Goal: Task Accomplishment & Management: Manage account settings

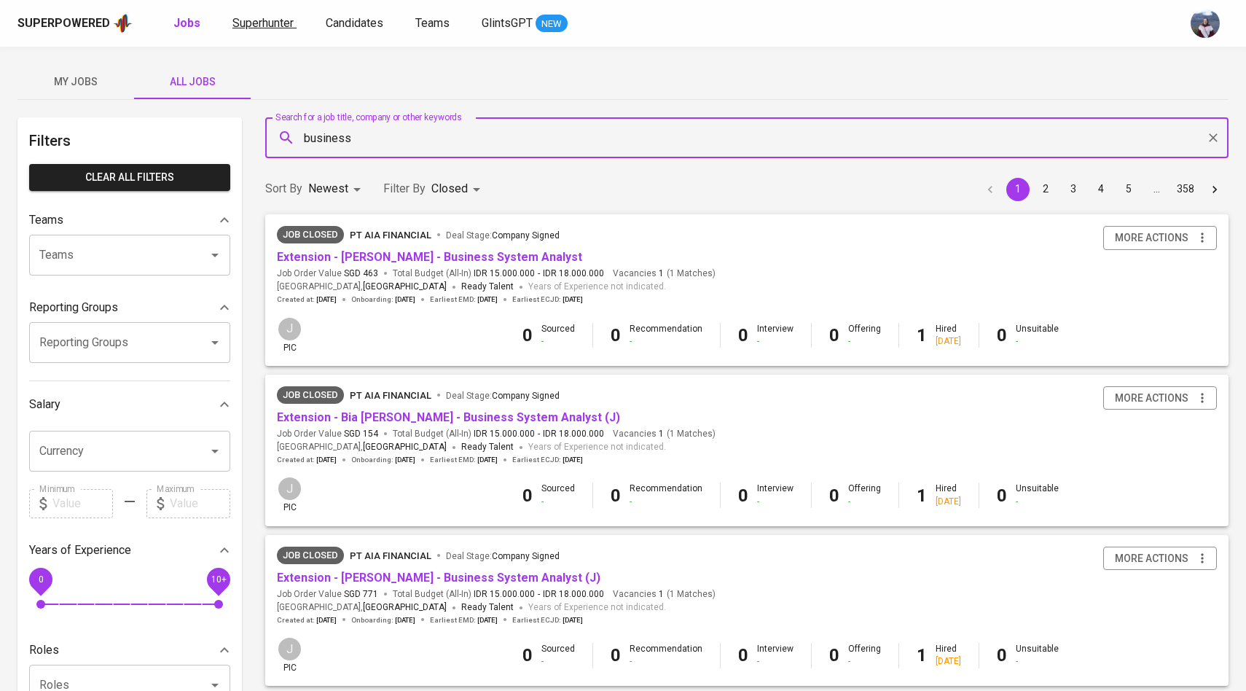
scroll to position [1, 0]
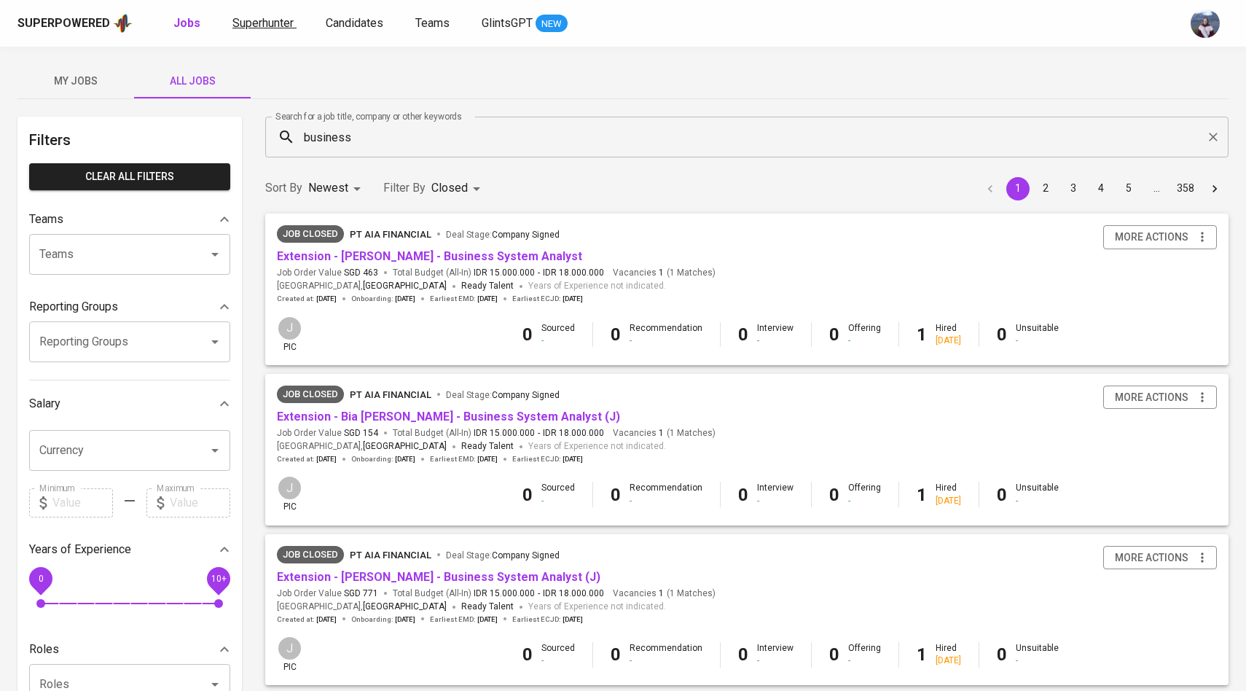
click at [282, 24] on span "Superhunter" at bounding box center [262, 23] width 61 height 14
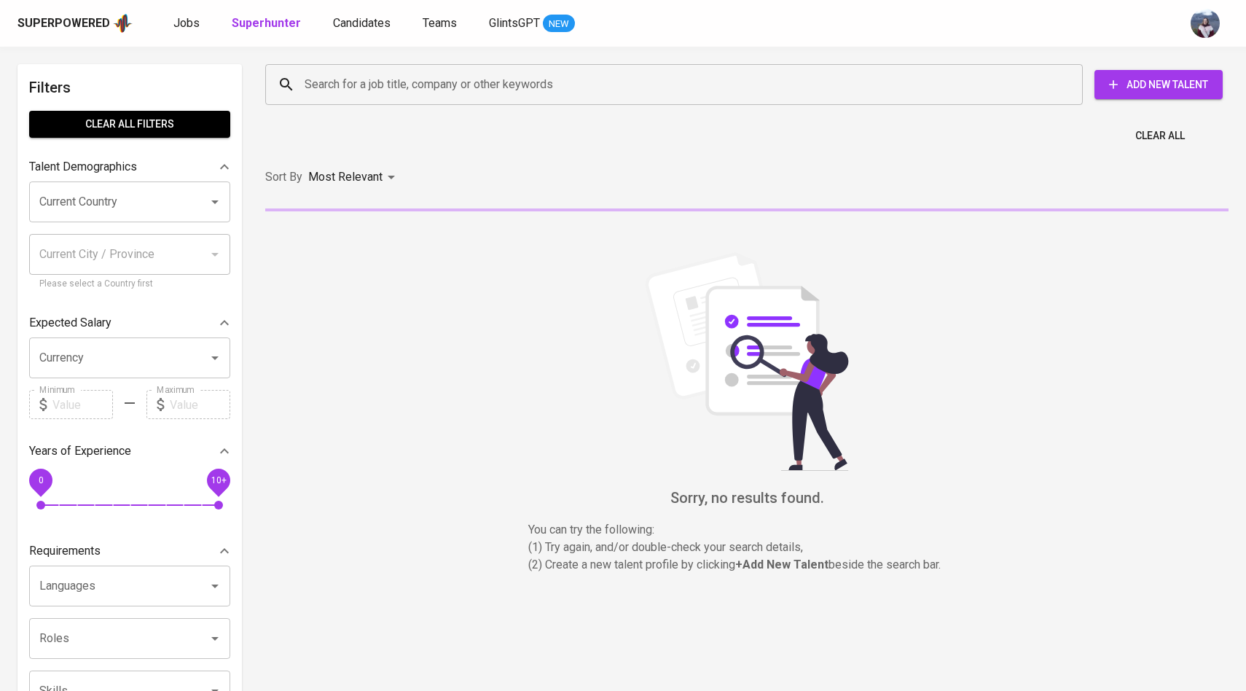
click at [387, 93] on input "Search for a job title, company or other keywords" at bounding box center [677, 85] width 753 height 28
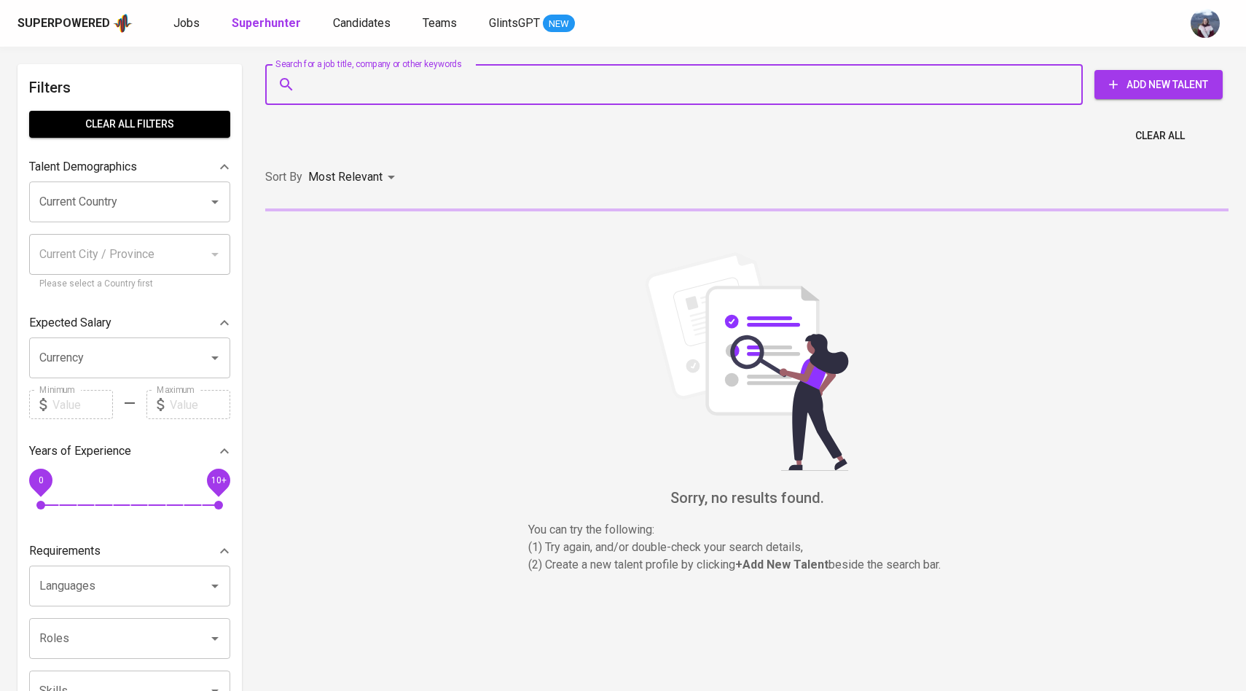
paste input "[PERSON_NAME][EMAIL_ADDRESS][PERSON_NAME][DOMAIN_NAME]"
type input "[PERSON_NAME][EMAIL_ADDRESS][PERSON_NAME][DOMAIN_NAME]"
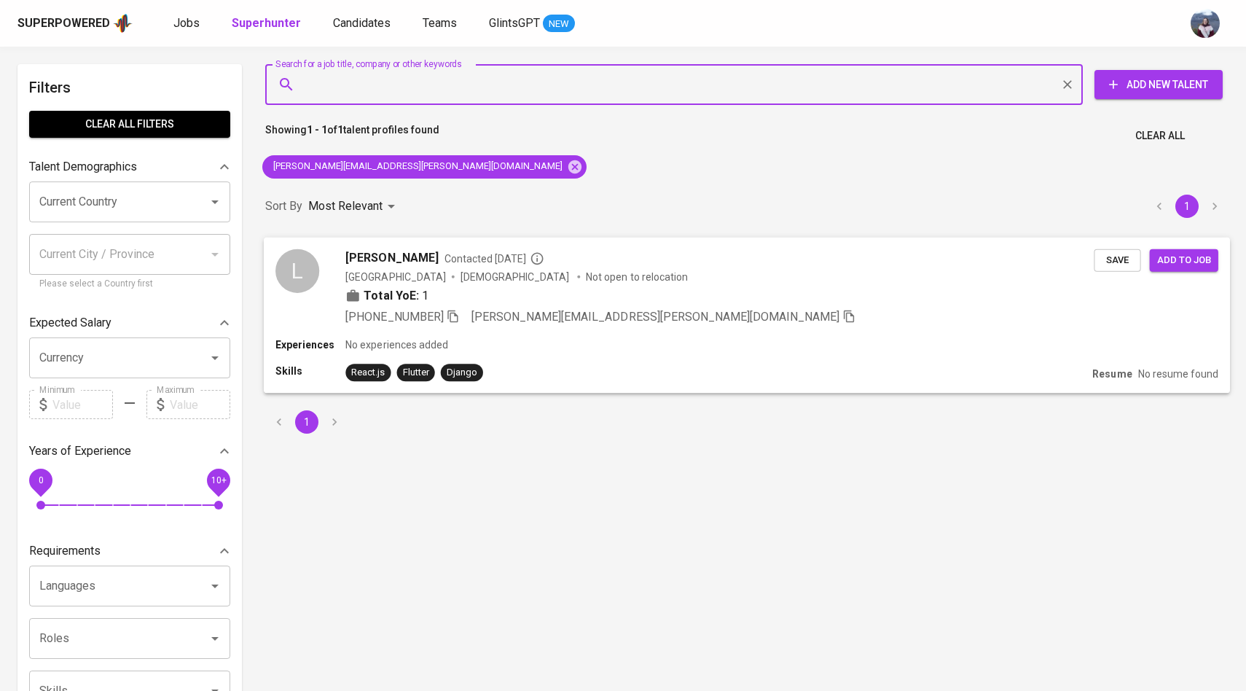
click at [294, 261] on div "L" at bounding box center [297, 270] width 44 height 44
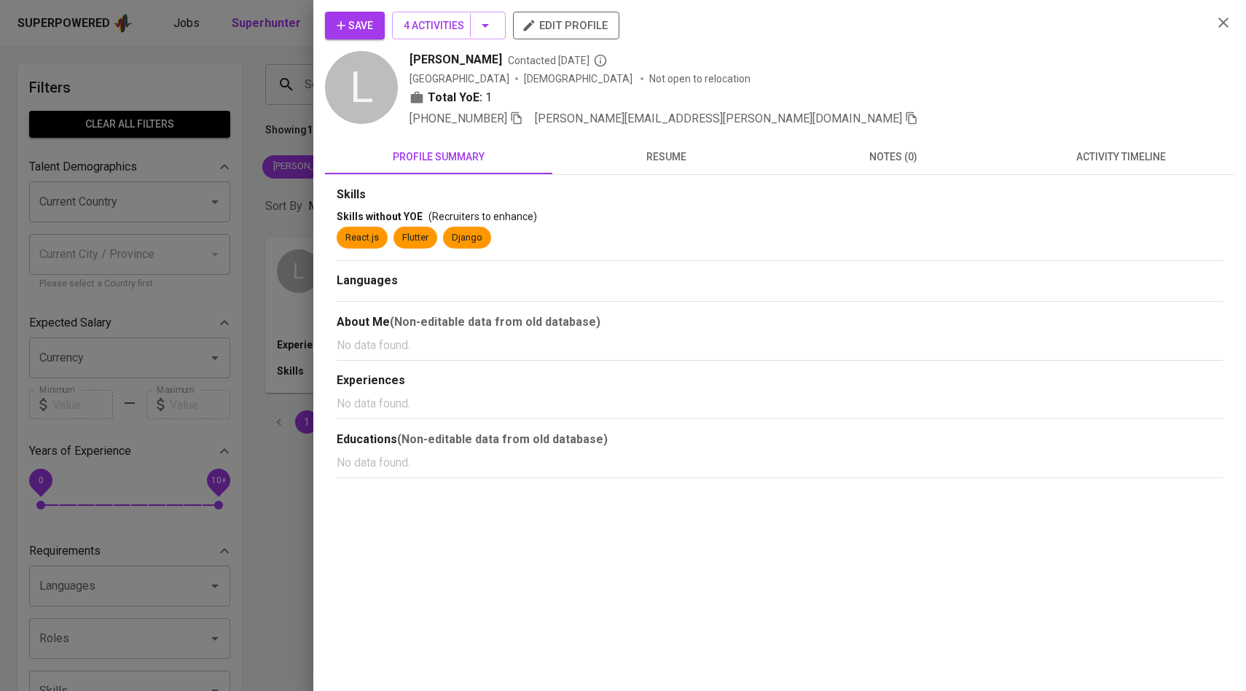
click at [1149, 128] on div "Save 4 Activities edit profile L [PERSON_NAME] Contacted [DATE] [GEOGRAPHIC_DAT…" at bounding box center [779, 245] width 909 height 466
click at [1118, 168] on button "activity timeline" at bounding box center [1120, 156] width 227 height 35
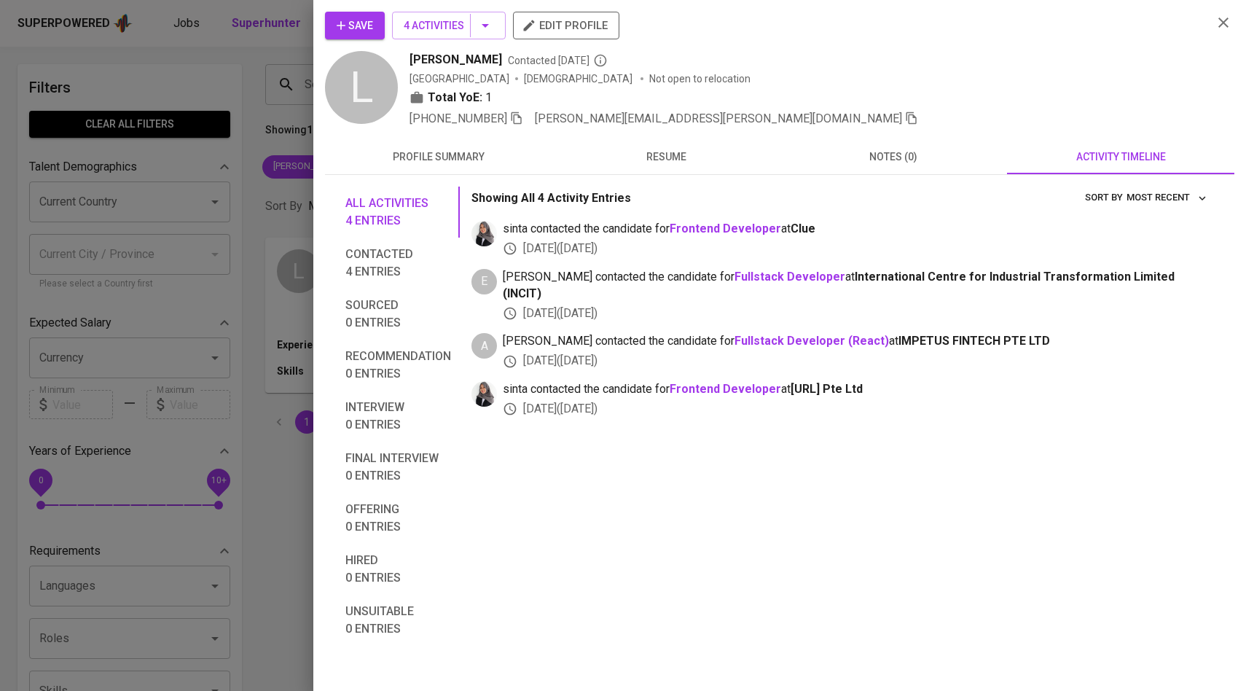
click at [382, 31] on button "Save" at bounding box center [355, 26] width 60 height 28
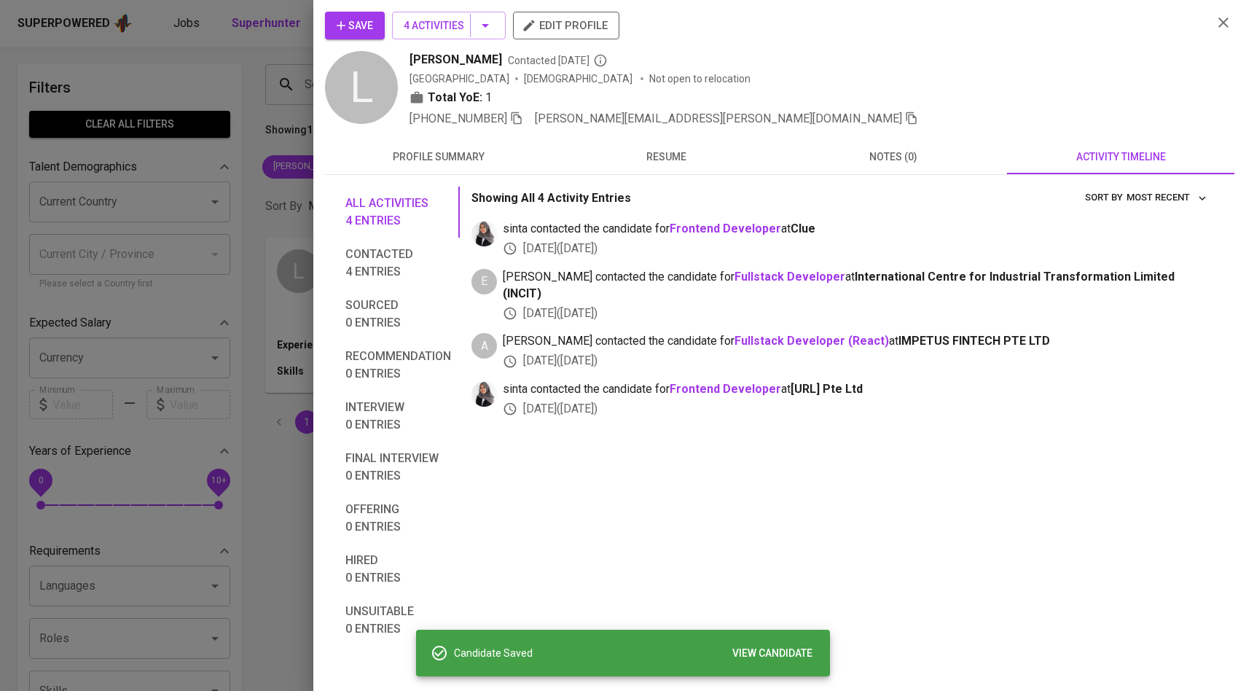
click at [244, 77] on div at bounding box center [623, 345] width 1246 height 691
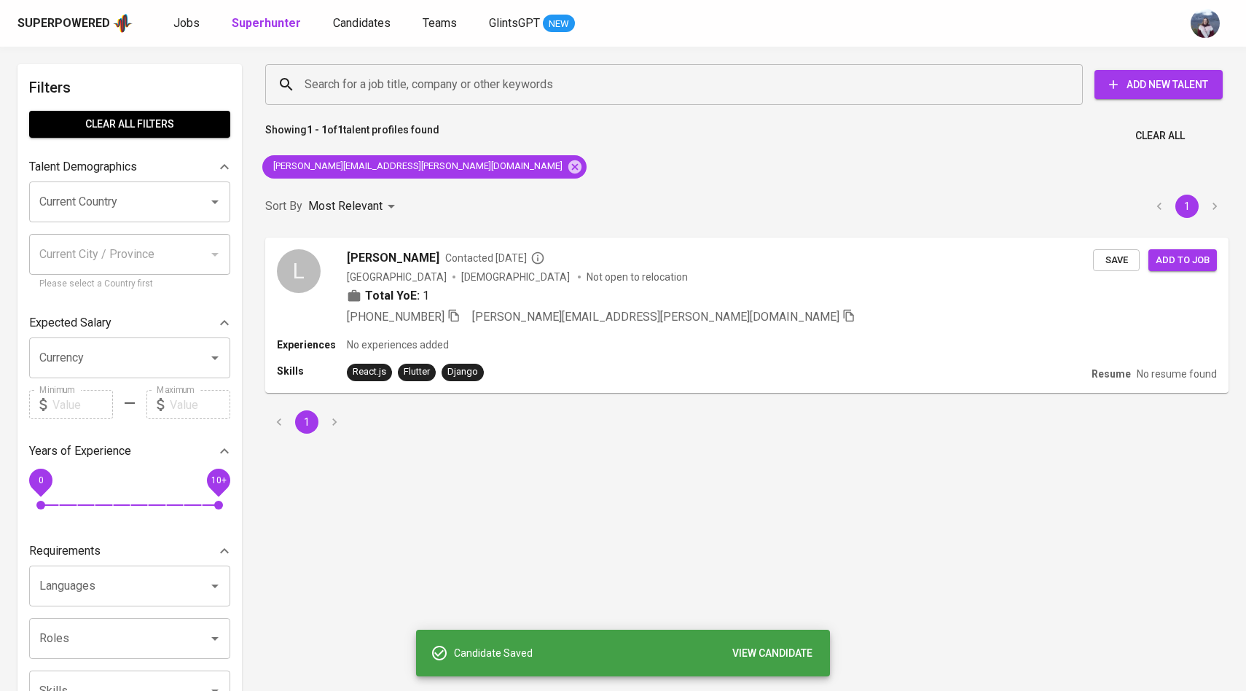
click at [354, 34] on div "Superpowered Jobs Superhunter Candidates Teams GlintsGPT NEW" at bounding box center [599, 23] width 1164 height 22
click at [363, 25] on span "Candidates" at bounding box center [362, 23] width 58 height 14
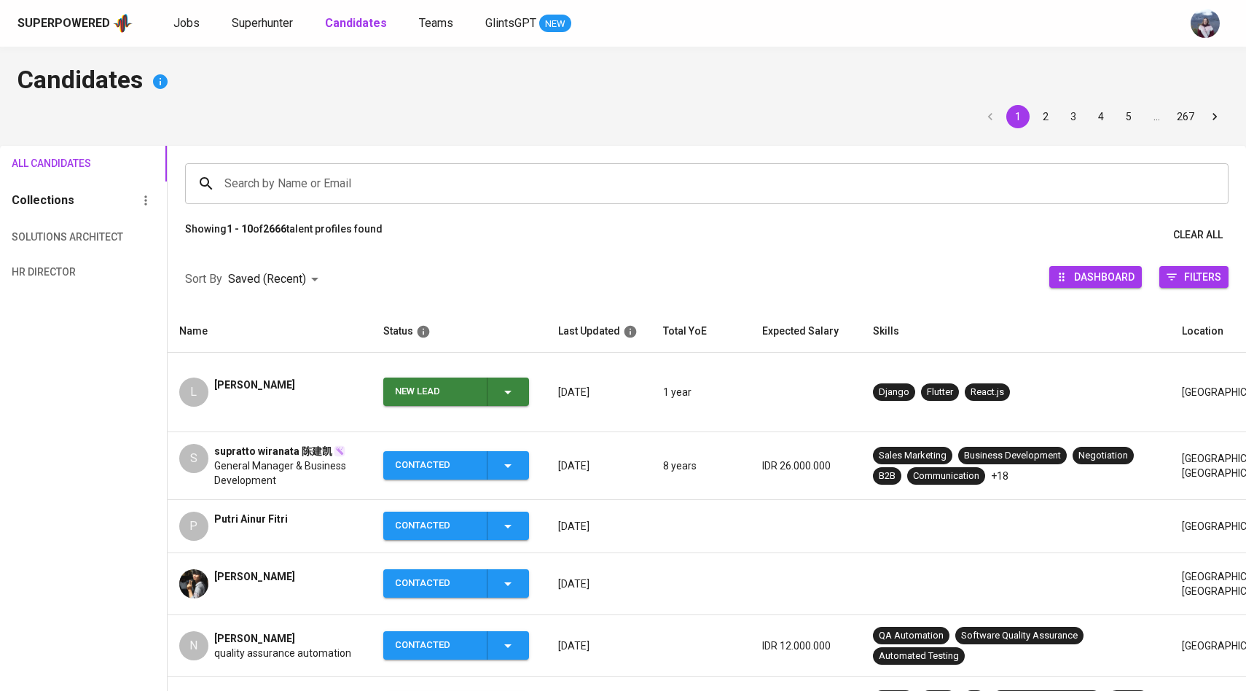
scroll to position [62, 0]
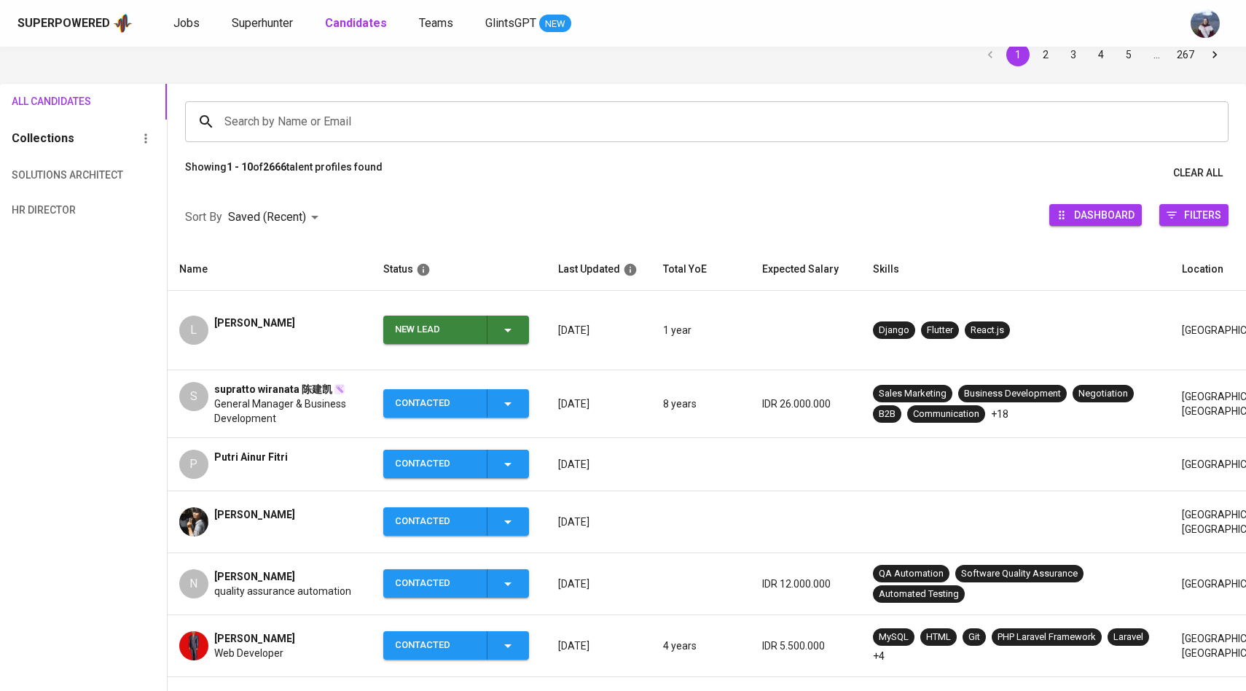
click at [514, 321] on icon "button" at bounding box center [507, 329] width 17 height 17
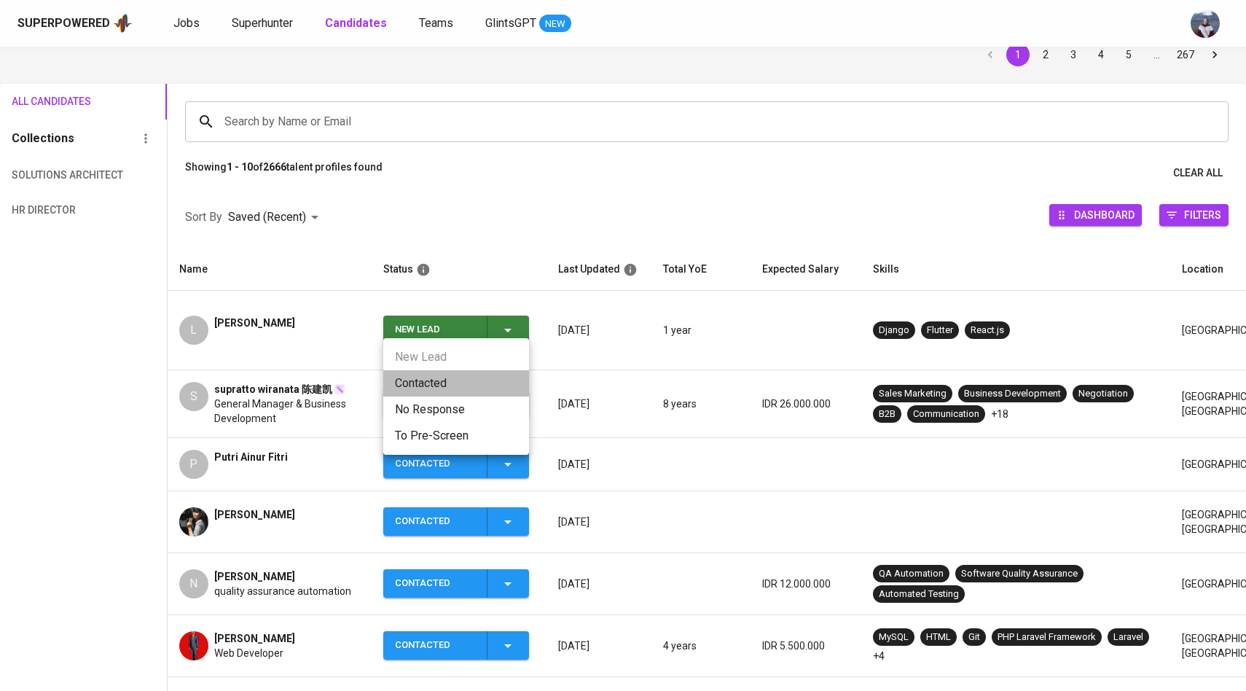
click at [485, 370] on li "Contacted" at bounding box center [456, 383] width 146 height 26
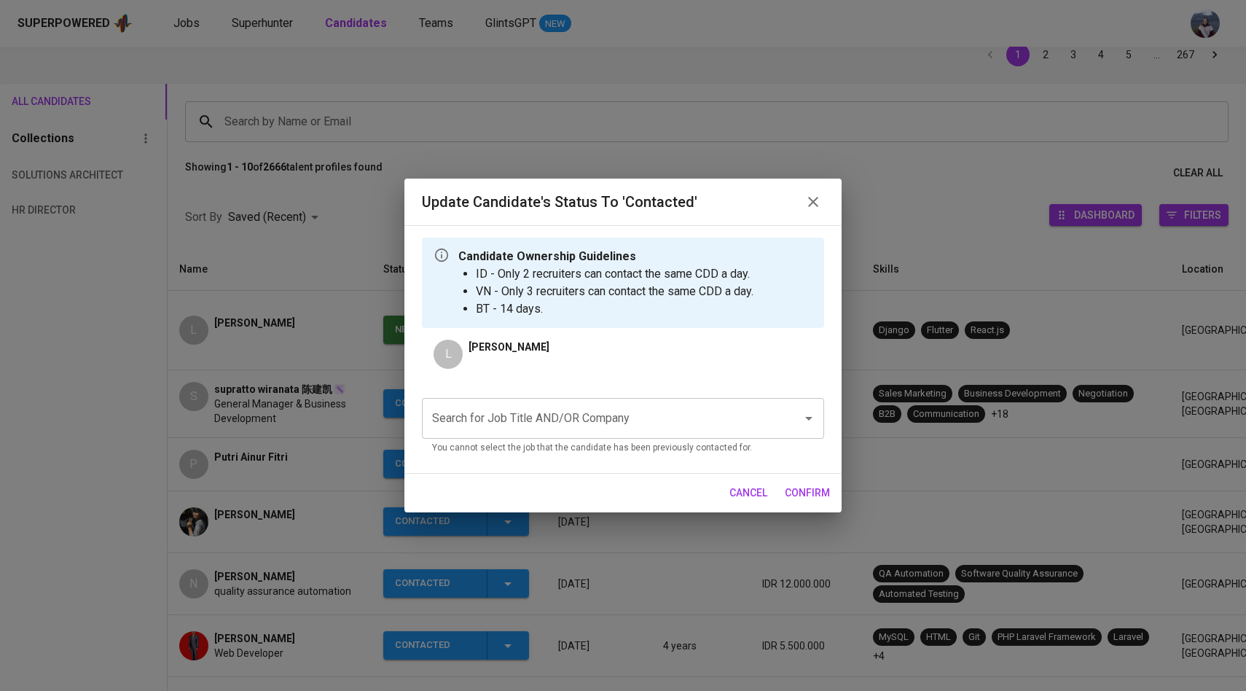
click at [742, 493] on span "cancel" at bounding box center [748, 493] width 38 height 18
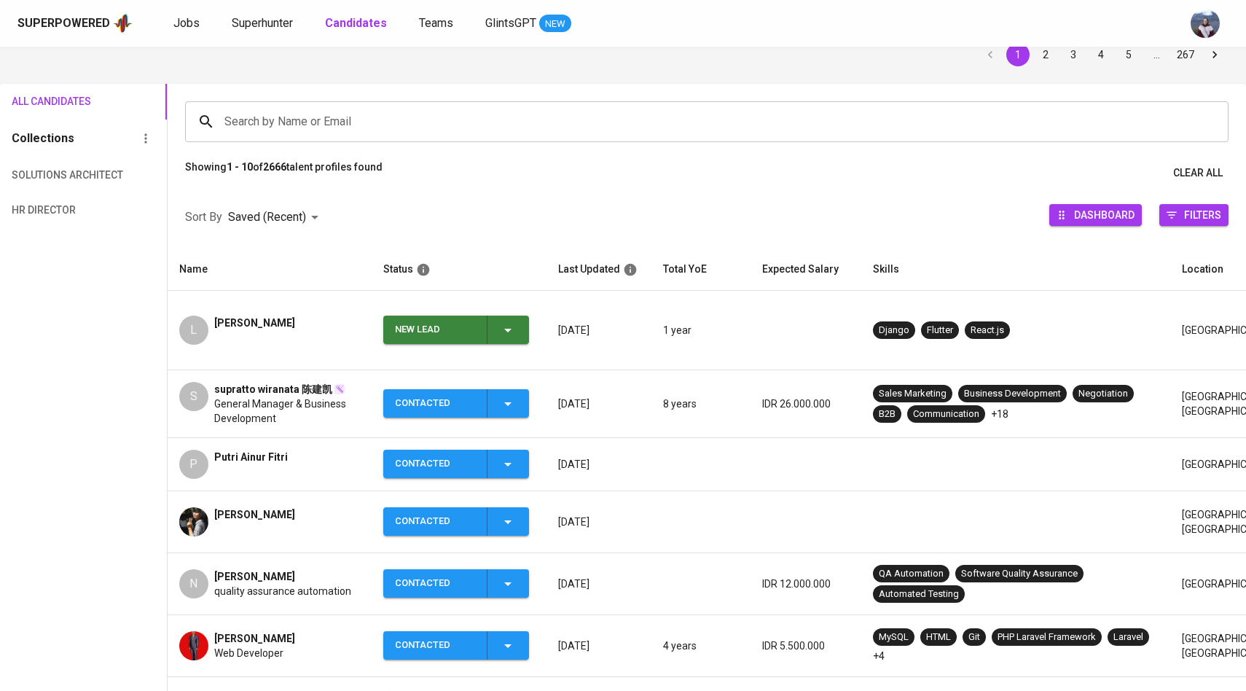
click at [187, 337] on td "L [PERSON_NAME]" at bounding box center [270, 330] width 204 height 79
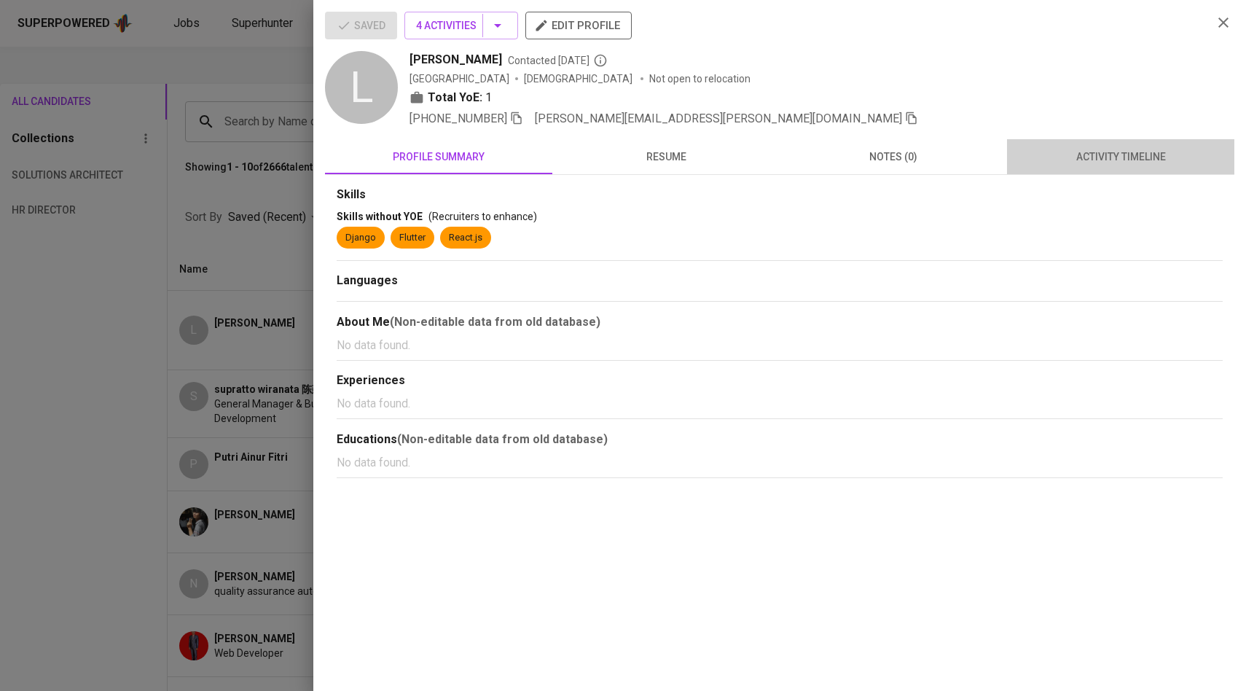
click at [1109, 160] on span "activity timeline" at bounding box center [1121, 157] width 210 height 18
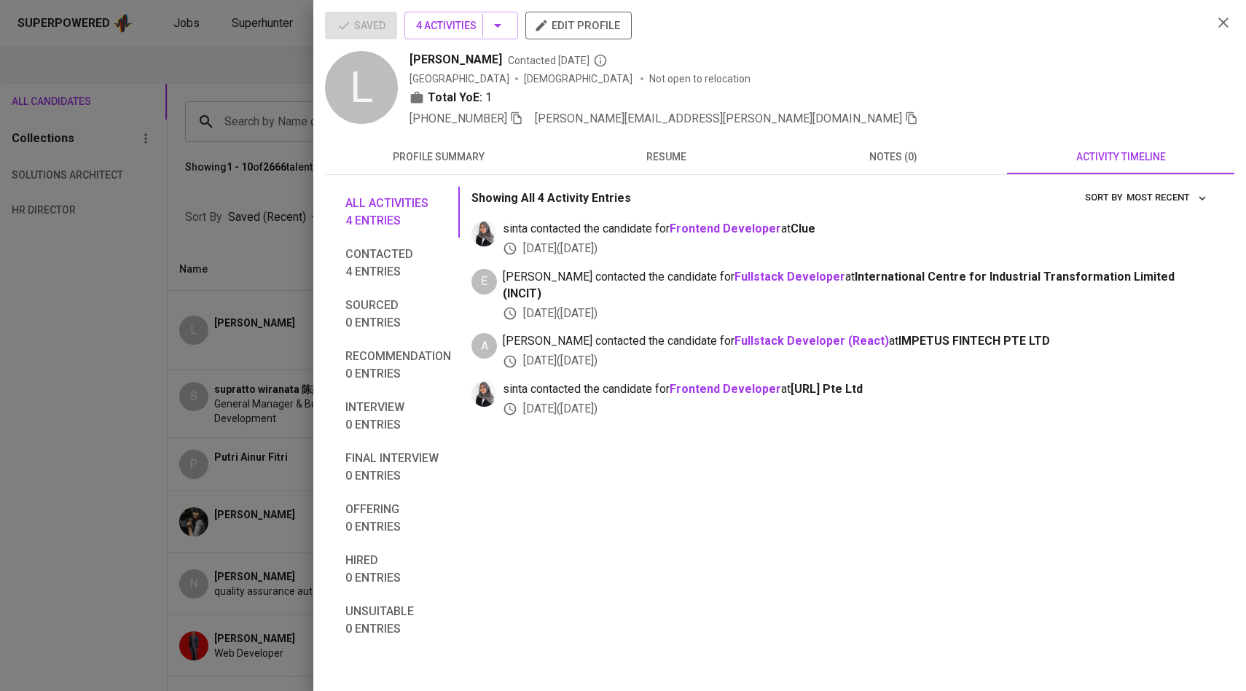
click at [271, 289] on div at bounding box center [623, 345] width 1246 height 691
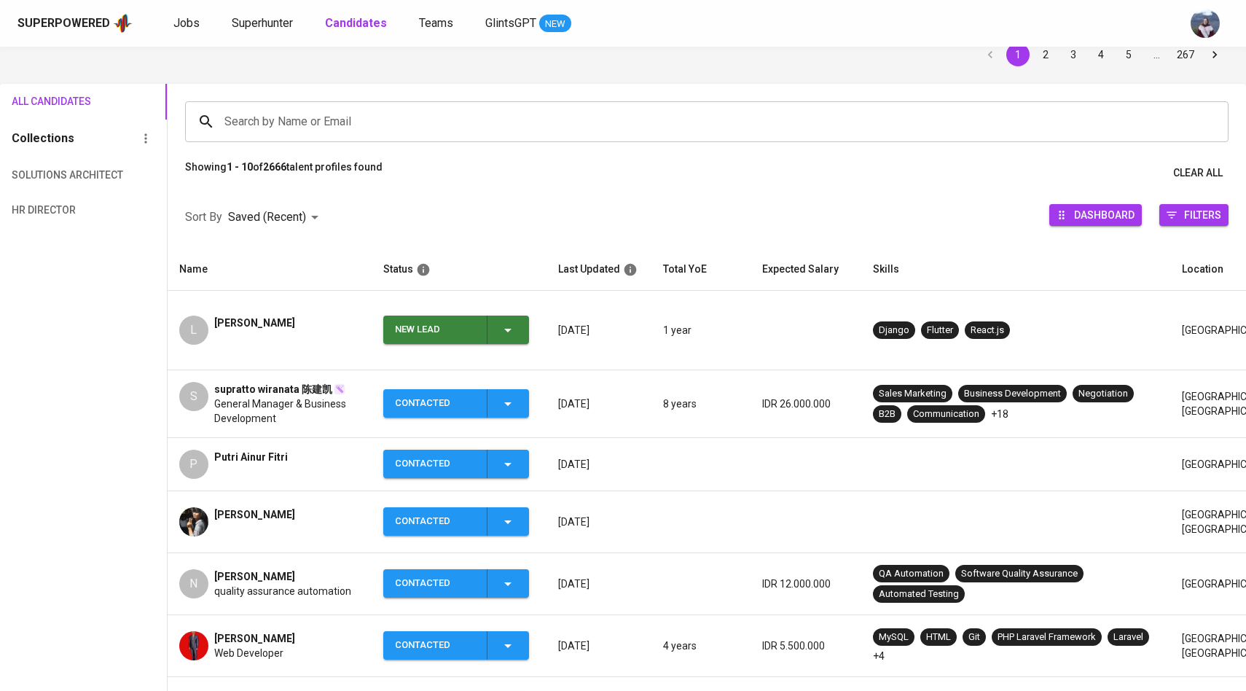
click at [511, 316] on div "New Lead" at bounding box center [456, 330] width 122 height 28
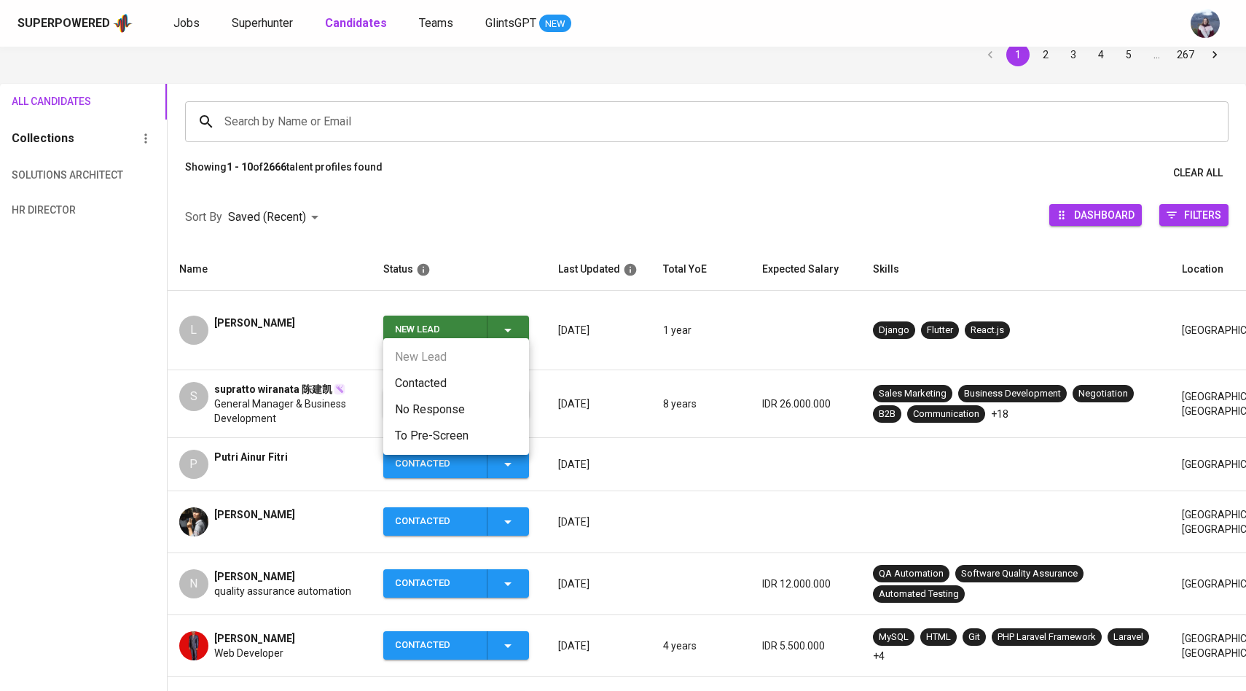
click at [476, 375] on li "Contacted" at bounding box center [456, 383] width 146 height 26
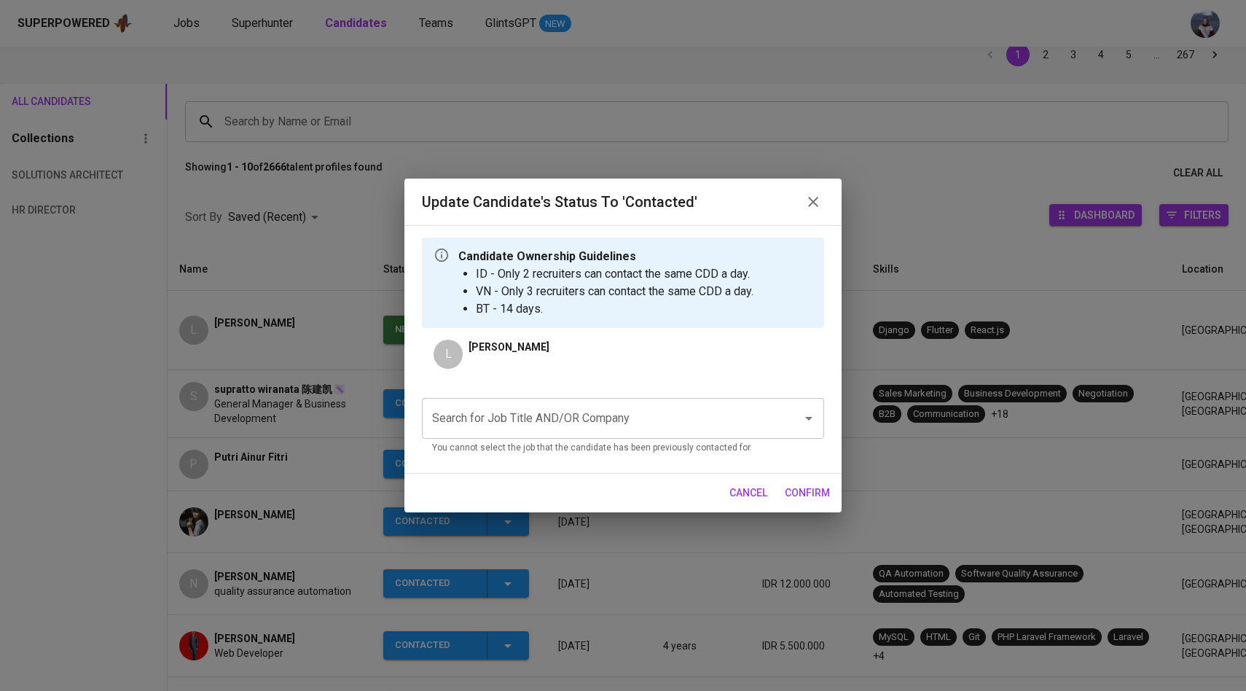
click at [543, 407] on input "Search for Job Title AND/OR Company" at bounding box center [602, 418] width 348 height 28
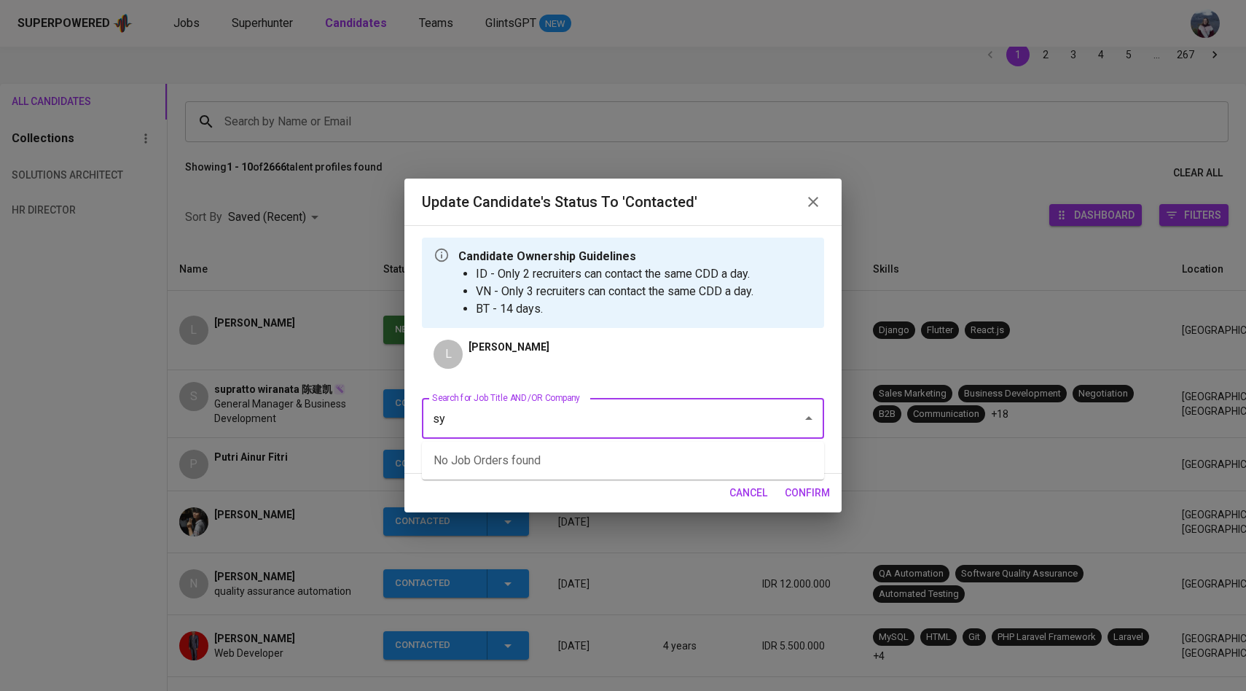
type input "s"
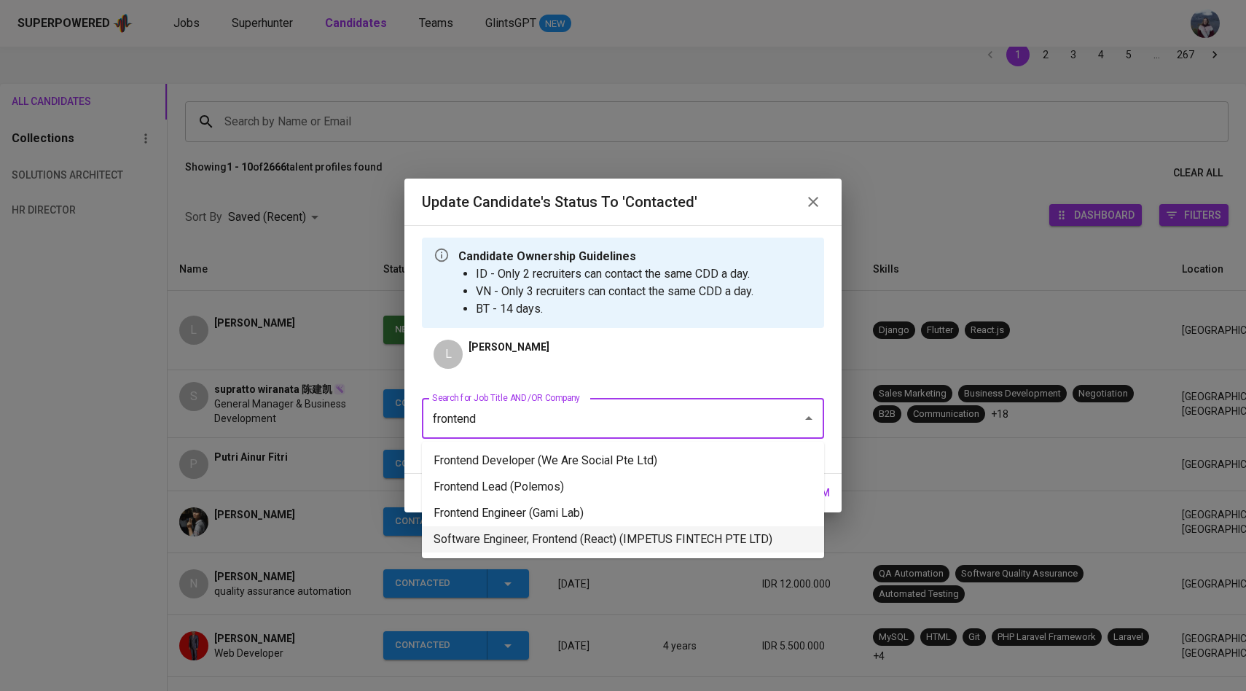
click at [583, 545] on li "Software Engineer, Frontend (React) (IMPETUS FINTECH PTE LTD)" at bounding box center [623, 539] width 402 height 26
type input "frontend"
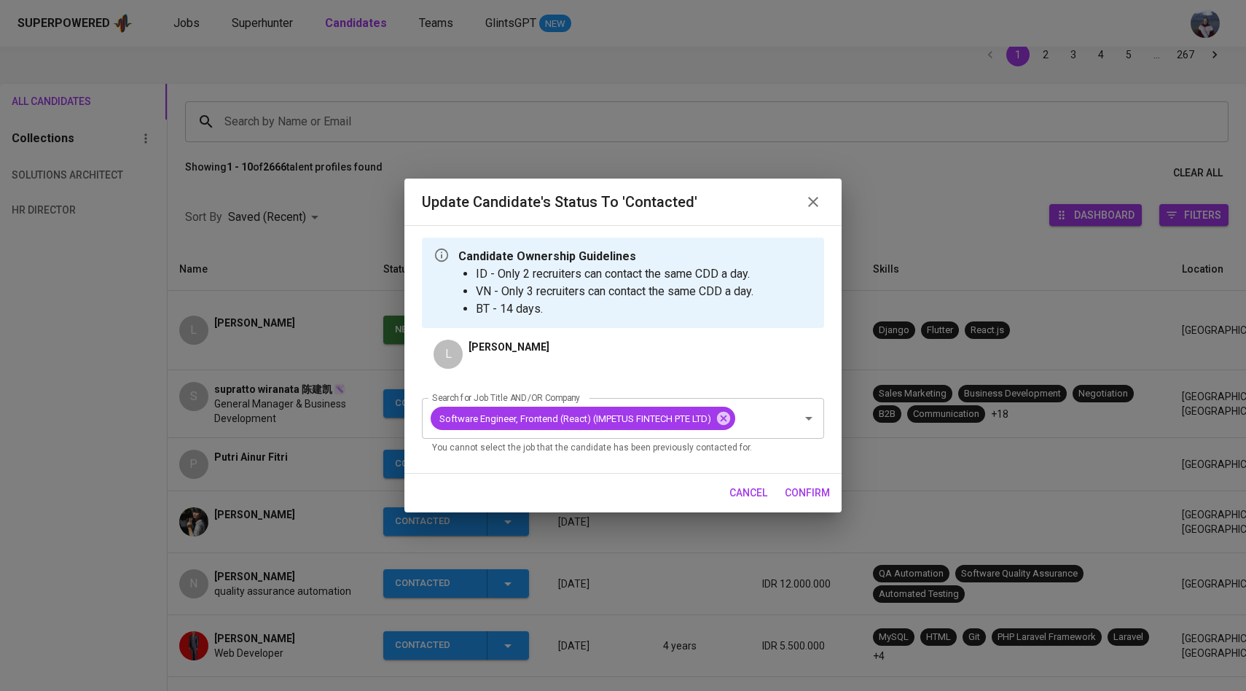
click at [829, 492] on span "confirm" at bounding box center [807, 493] width 45 height 18
